Goal: Information Seeking & Learning: Learn about a topic

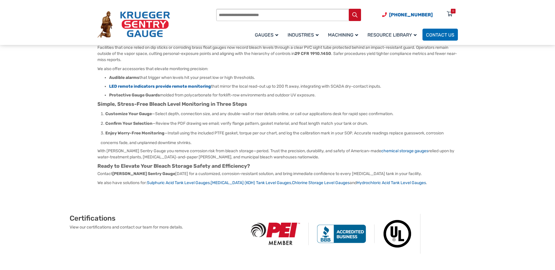
scroll to position [176, 0]
click at [398, 153] on link "chemical storage gauges" at bounding box center [404, 150] width 47 height 5
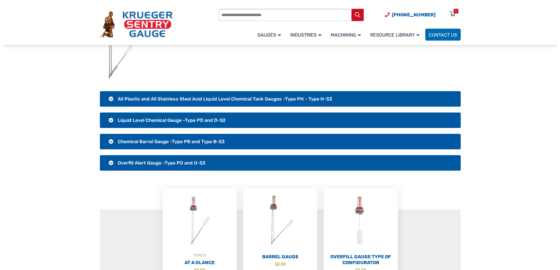
scroll to position [59, 0]
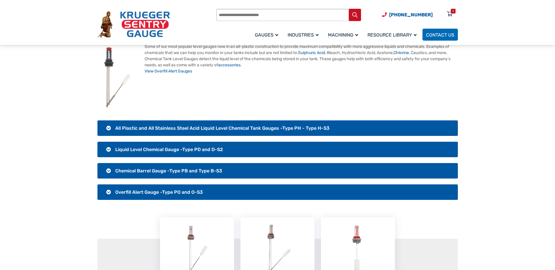
click at [109, 59] on img at bounding box center [117, 78] width 40 height 68
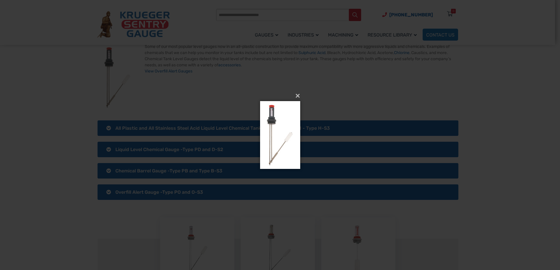
click at [274, 122] on img at bounding box center [280, 135] width 40 height 91
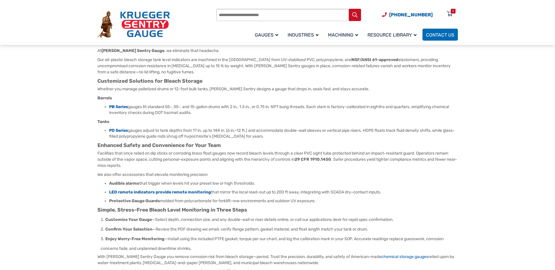
scroll to position [88, 0]
